Goal: Task Accomplishment & Management: Use online tool/utility

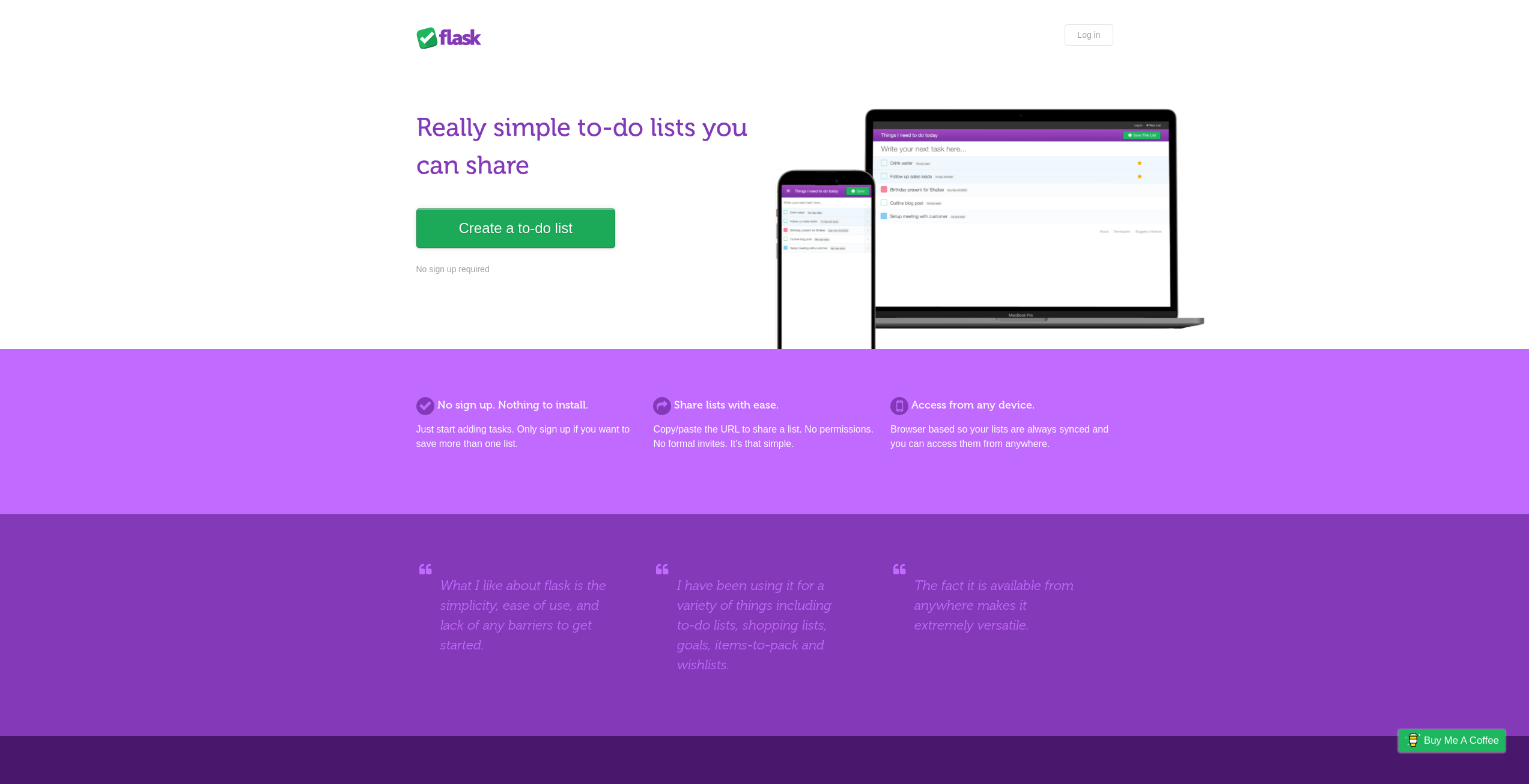
click at [569, 234] on link "Create a to-do list" at bounding box center [515, 228] width 199 height 39
click at [1072, 30] on link "Log in" at bounding box center [1089, 35] width 48 height 21
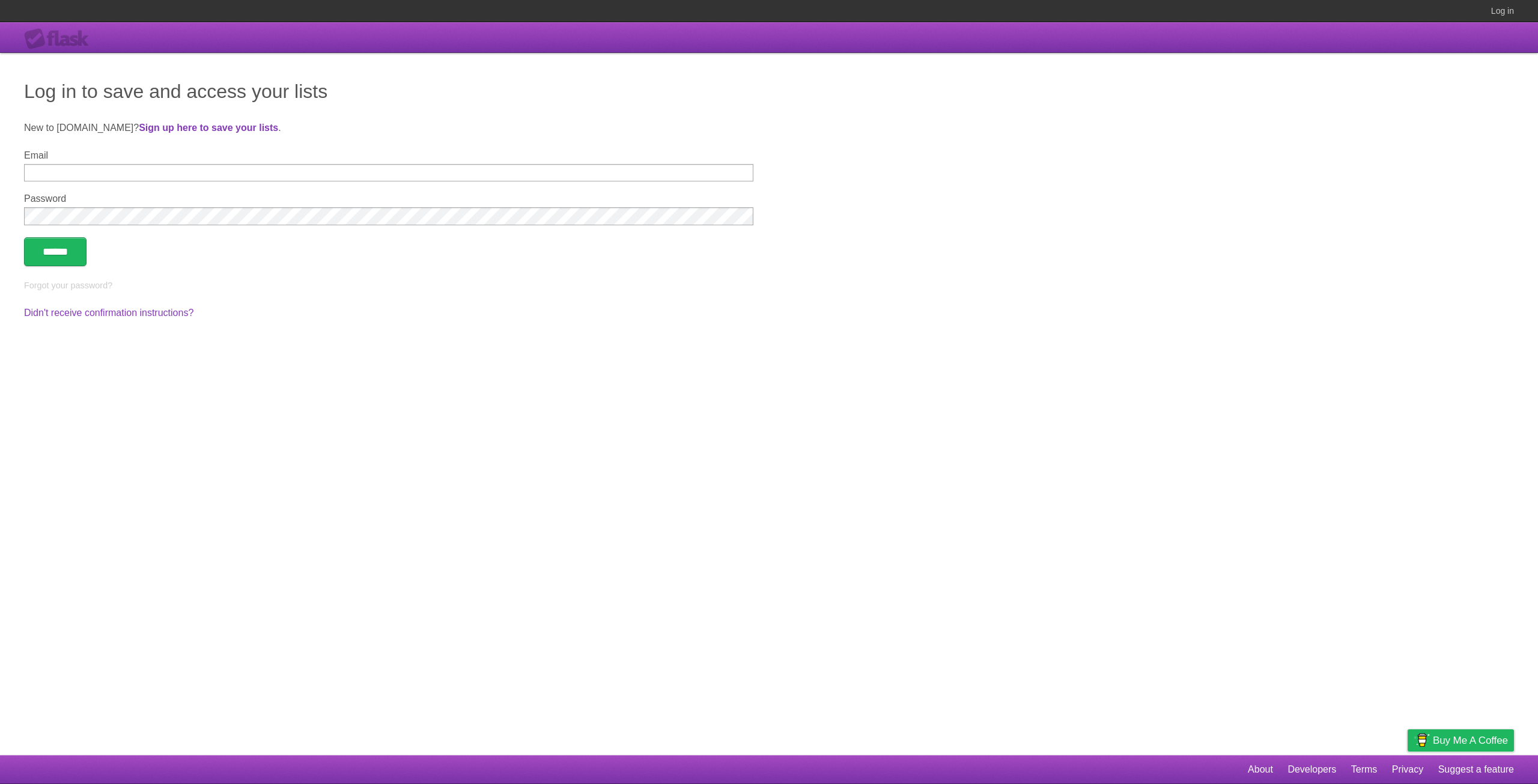
type input "**********"
click at [183, 165] on input "**********" at bounding box center [389, 173] width 729 height 17
click at [39, 252] on input "******" at bounding box center [55, 252] width 62 height 29
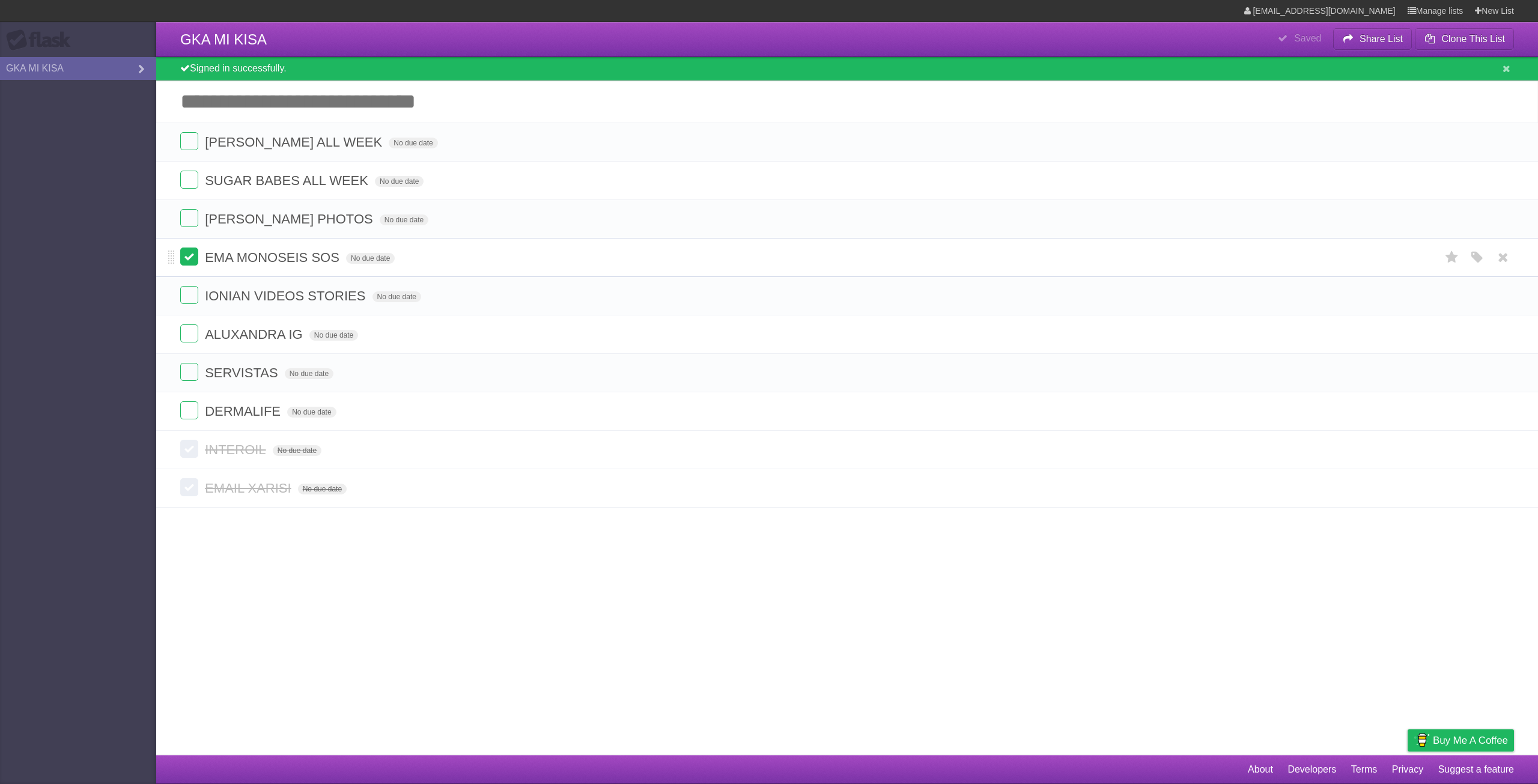
click at [193, 261] on label at bounding box center [189, 256] width 18 height 18
click at [190, 373] on label at bounding box center [189, 371] width 18 height 18
drag, startPoint x: 169, startPoint y: 259, endPoint x: 177, endPoint y: 171, distance: 88.4
drag, startPoint x: 172, startPoint y: 258, endPoint x: 174, endPoint y: 215, distance: 43.0
drag, startPoint x: 169, startPoint y: 257, endPoint x: 165, endPoint y: 309, distance: 52.2
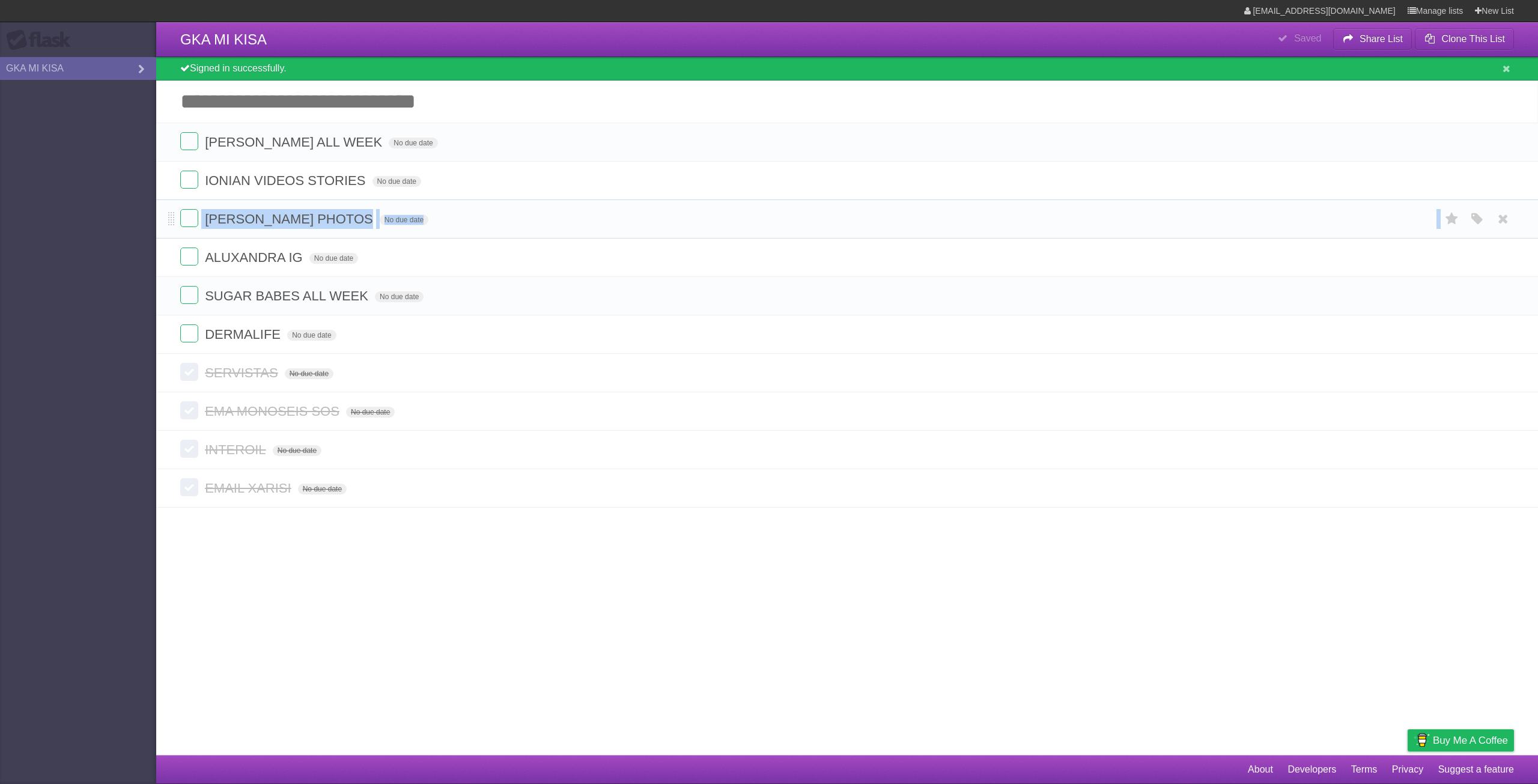
drag, startPoint x: 167, startPoint y: 259, endPoint x: 179, endPoint y: 202, distance: 58.2
click at [179, 202] on ul "[PERSON_NAME] ALL WEEK No due date White Red Blue Green Purple Orange ΙΟΝΙΑΝ VI…" at bounding box center [847, 238] width 1382 height 231
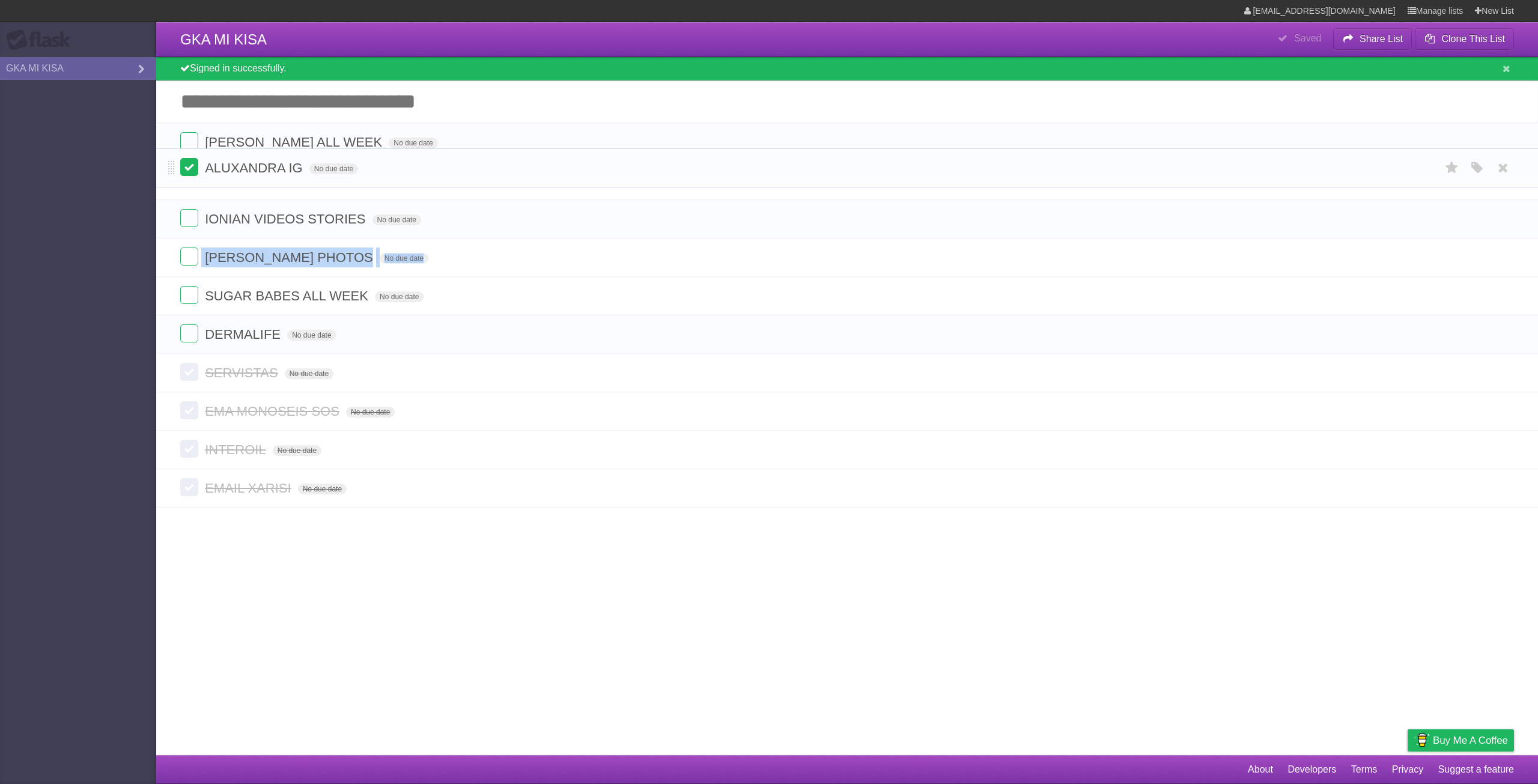
drag, startPoint x: 172, startPoint y: 263, endPoint x: 191, endPoint y: 167, distance: 97.9
click at [171, 262] on span at bounding box center [172, 258] width 6 height 14
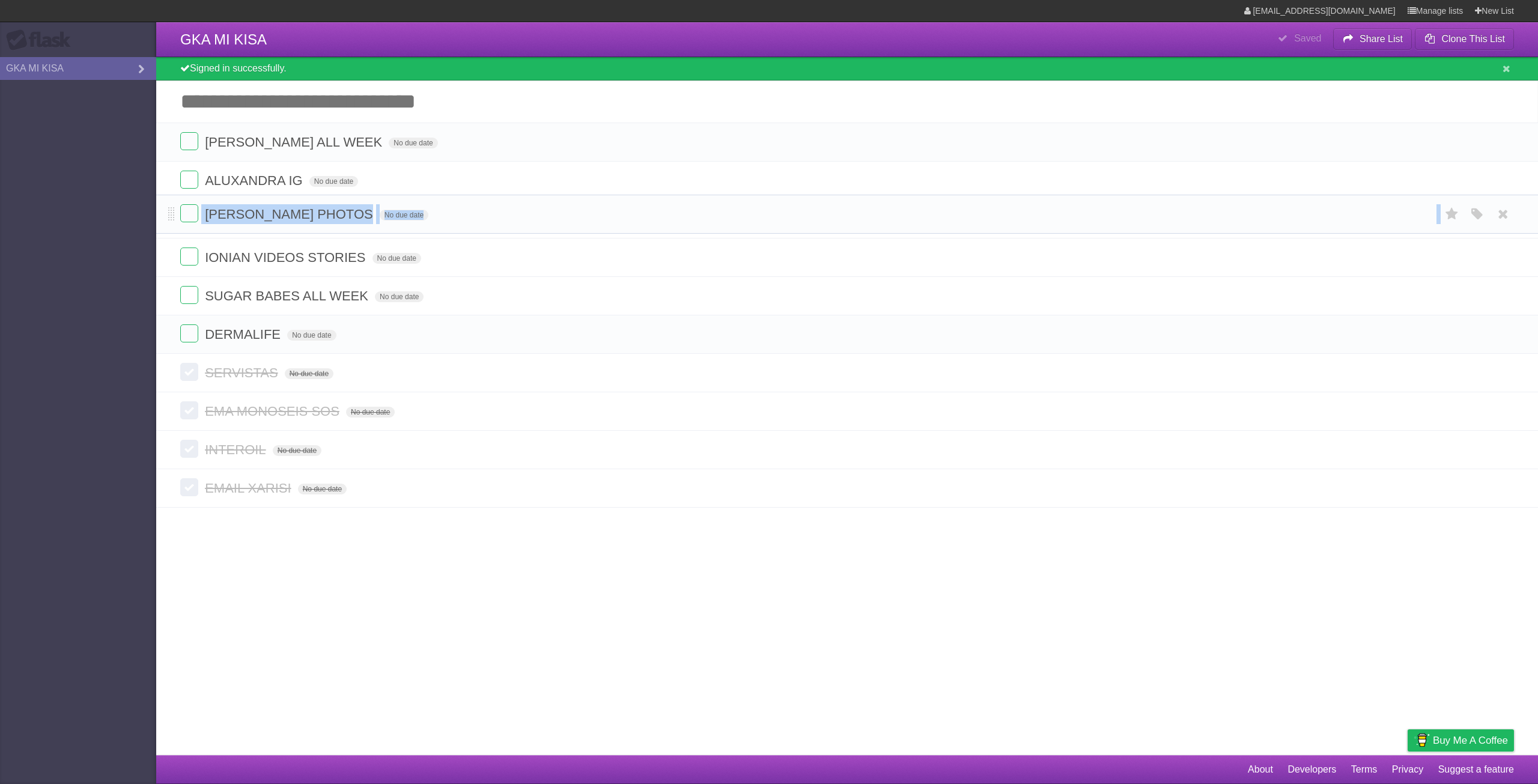
drag, startPoint x: 171, startPoint y: 262, endPoint x: 182, endPoint y: 210, distance: 53.2
click at [467, 205] on li "[PERSON_NAME] PHOTOS No due date White Red Blue Green Purple Orange" at bounding box center [847, 219] width 1382 height 39
drag, startPoint x: 169, startPoint y: 299, endPoint x: 171, endPoint y: 313, distance: 14.1
drag, startPoint x: 168, startPoint y: 300, endPoint x: 179, endPoint y: 256, distance: 45.4
drag, startPoint x: 168, startPoint y: 256, endPoint x: 169, endPoint y: 348, distance: 92.0
